Goal: Information Seeking & Learning: Learn about a topic

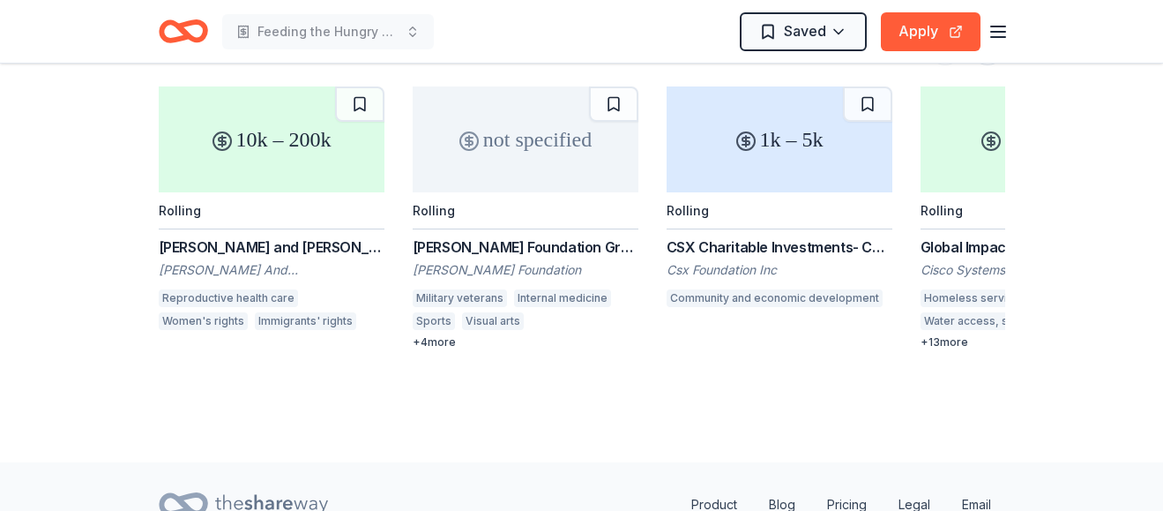
scroll to position [2470, 0]
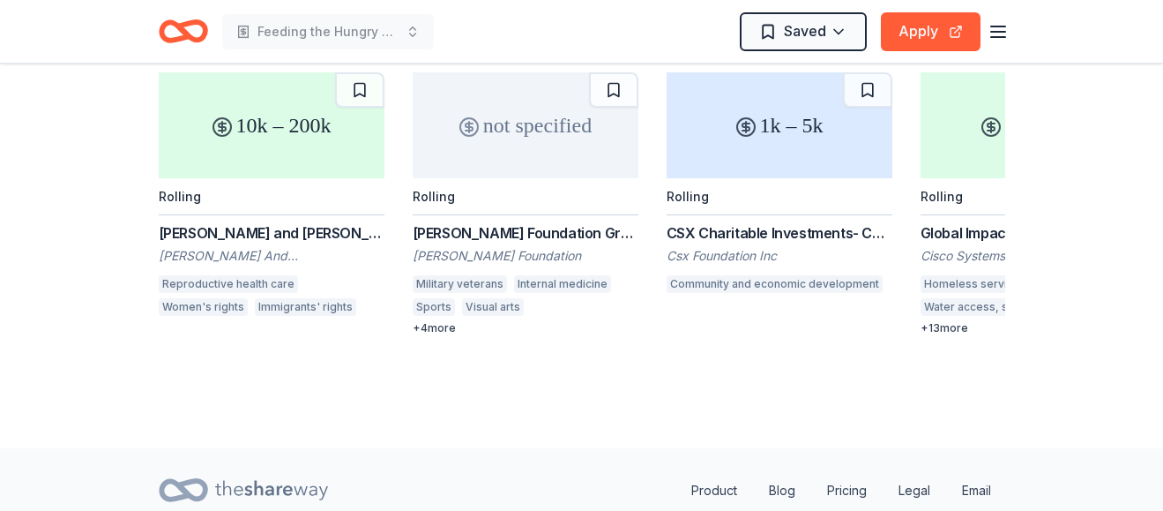
click at [437, 321] on div "+ 4 more" at bounding box center [526, 328] width 226 height 14
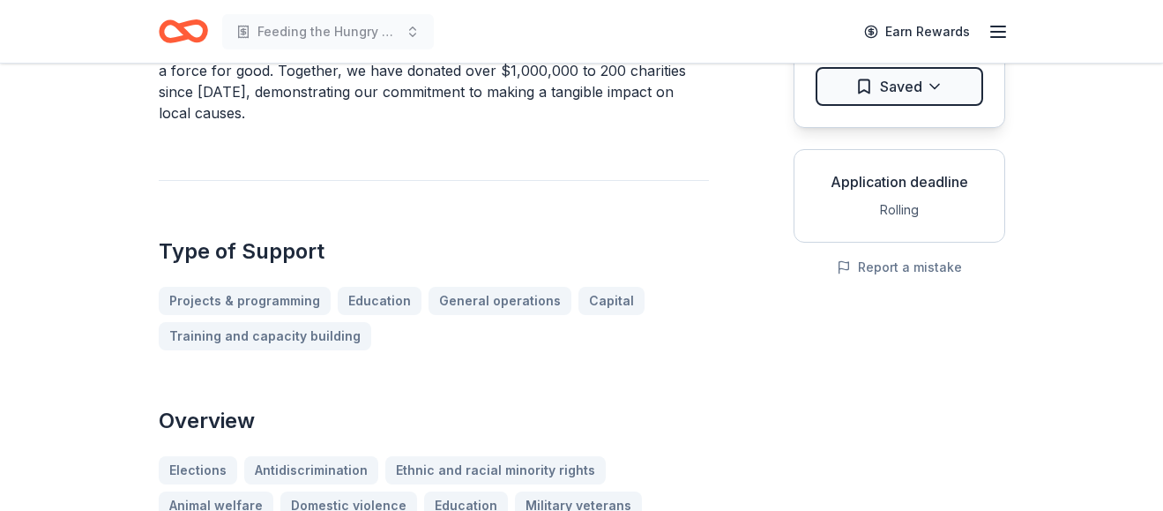
scroll to position [0, 0]
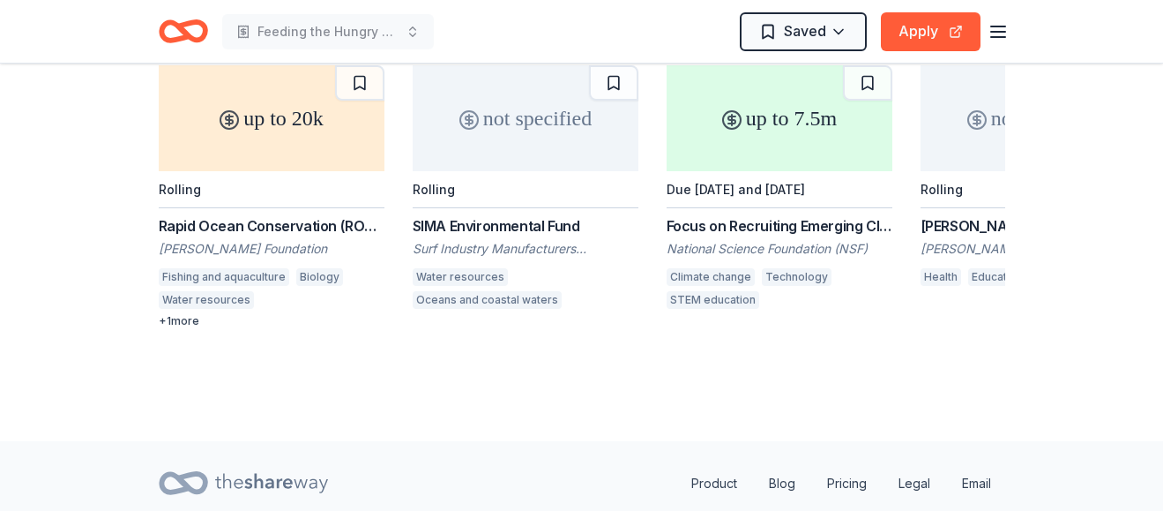
scroll to position [2452, 0]
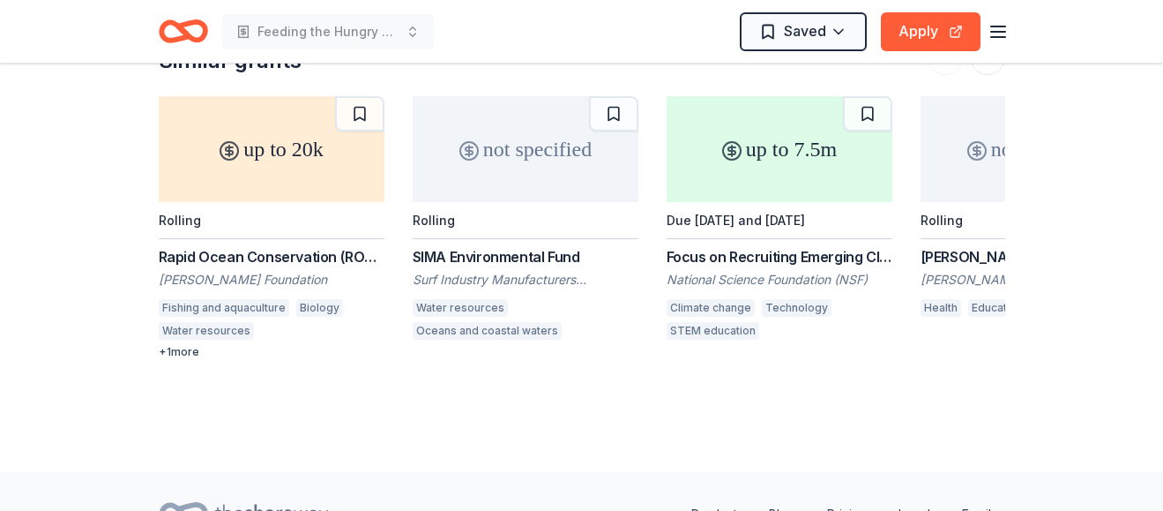
click at [934, 260] on div "[PERSON_NAME] Foundation Grant" at bounding box center [1034, 256] width 226 height 21
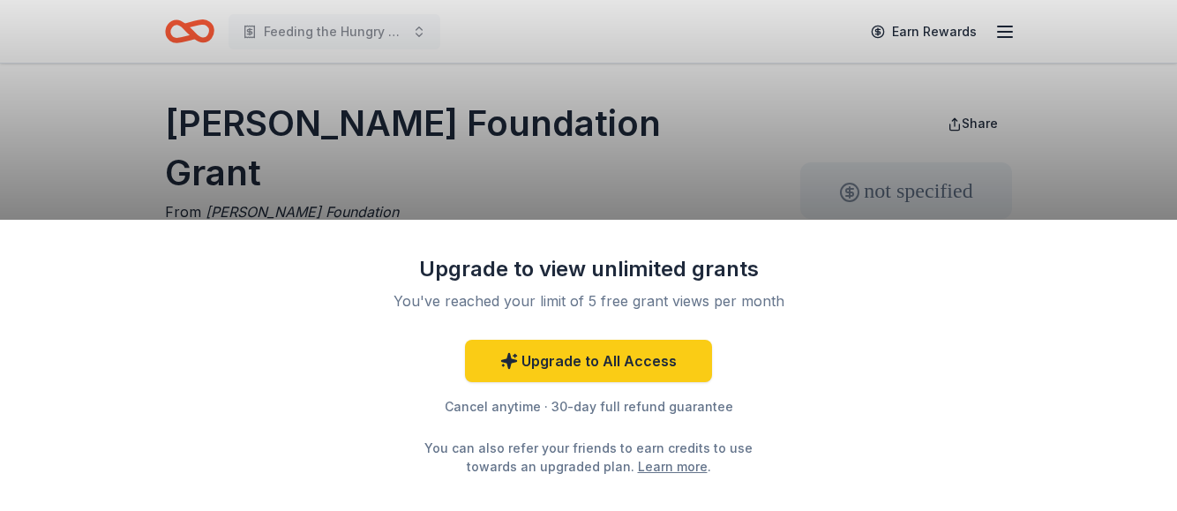
click at [958, 286] on div "Upgrade to view unlimited grants You've reached your limit of 5 free grant view…" at bounding box center [588, 365] width 1177 height 291
drag, startPoint x: 667, startPoint y: 81, endPoint x: 677, endPoint y: 12, distance: 69.5
click at [667, 79] on div "Upgrade to view unlimited grants You've reached your limit of 5 free grant view…" at bounding box center [588, 255] width 1177 height 511
